Goal: Transaction & Acquisition: Purchase product/service

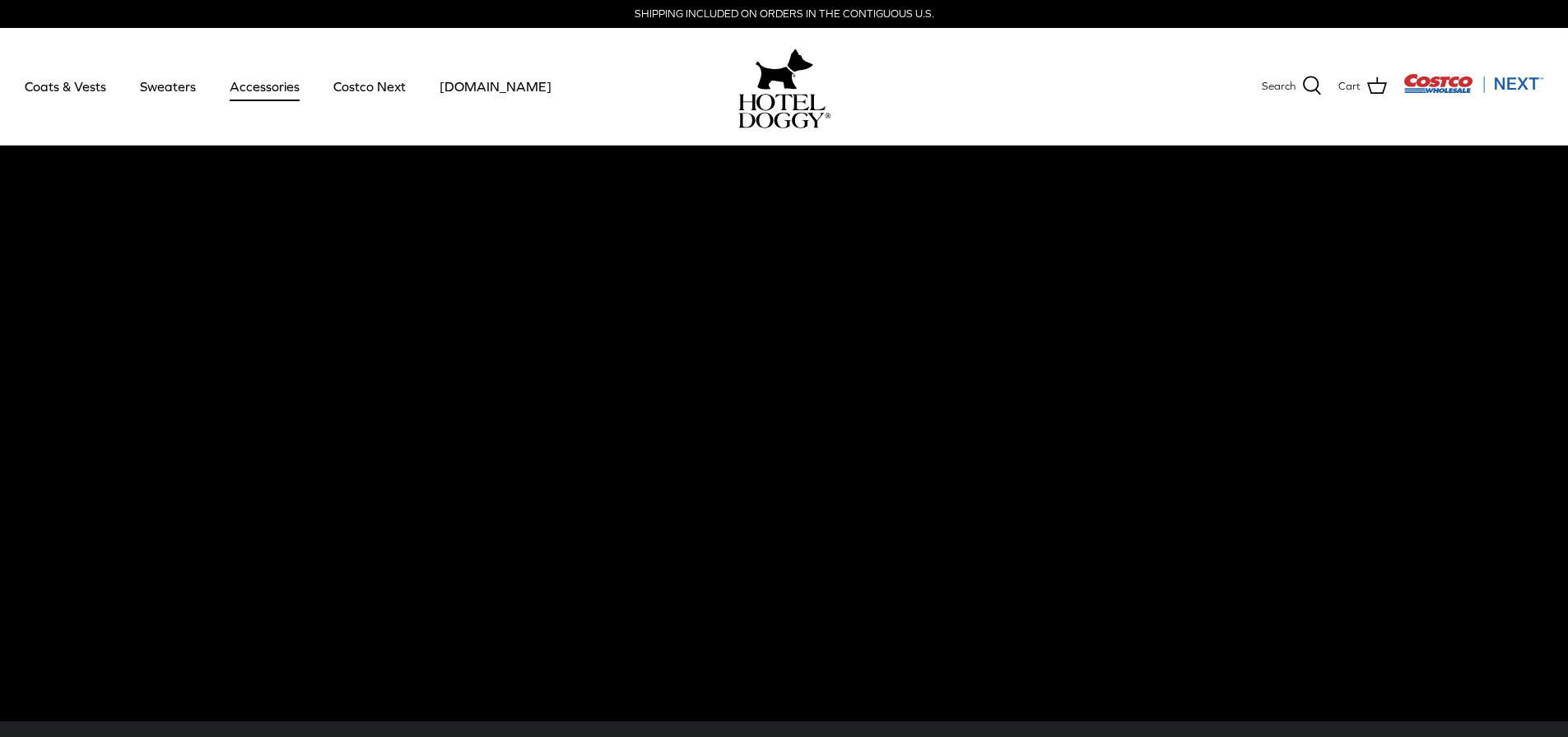
click at [260, 85] on link "Accessories" at bounding box center [265, 86] width 100 height 56
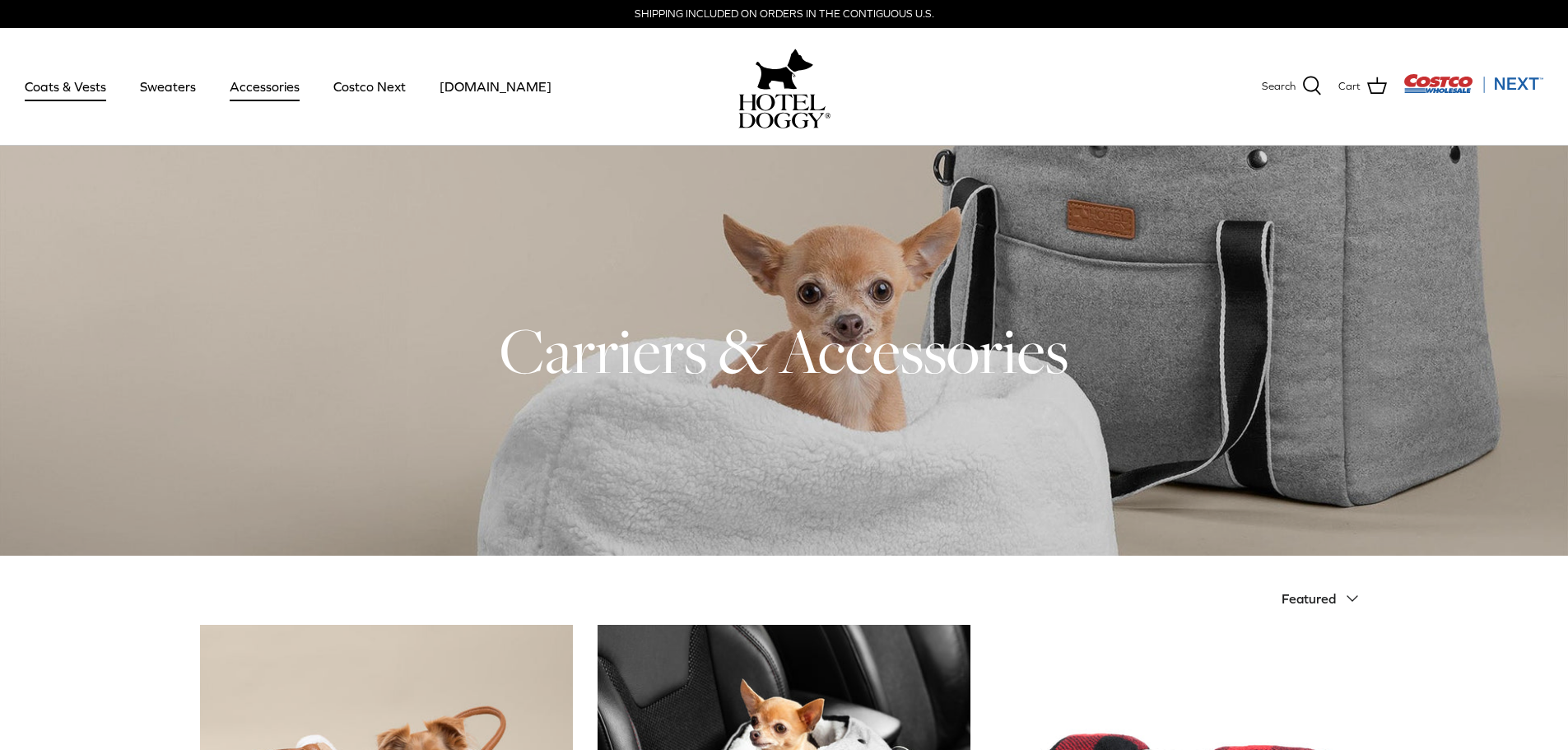
click at [62, 86] on link "Coats & Vests" at bounding box center [65, 86] width 111 height 56
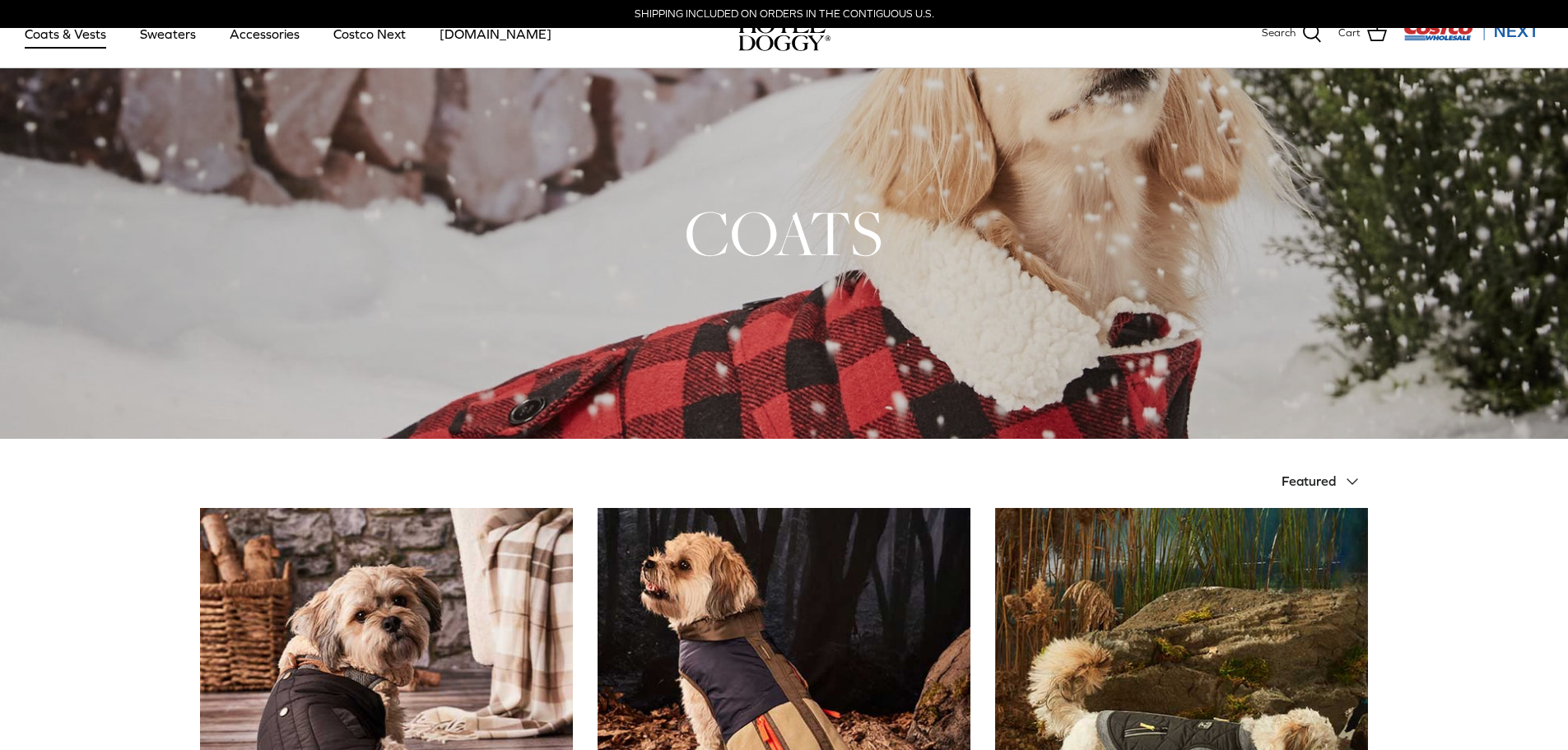
scroll to position [385, 0]
